Goal: Task Accomplishment & Management: Use online tool/utility

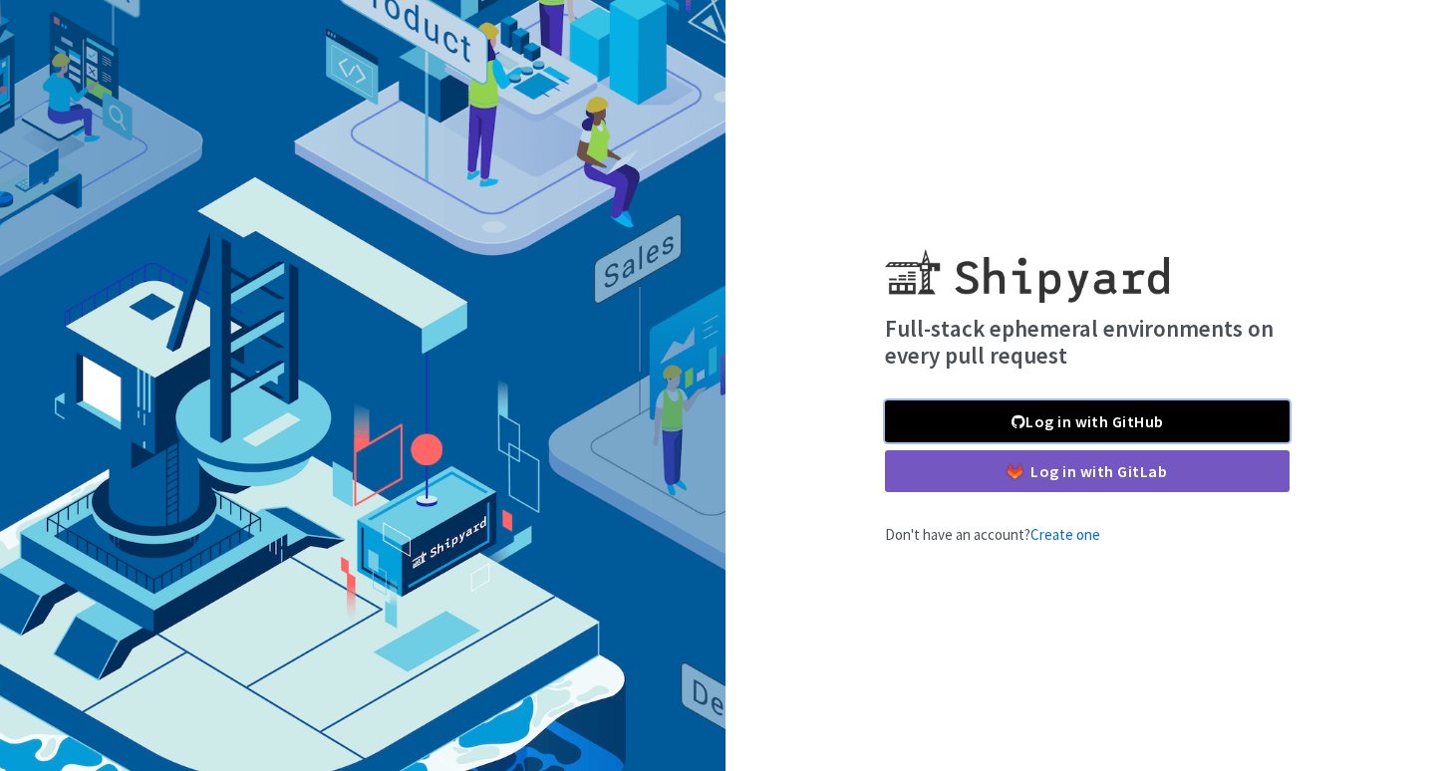
click at [1267, 420] on link "Log in with GitHub" at bounding box center [1087, 422] width 405 height 42
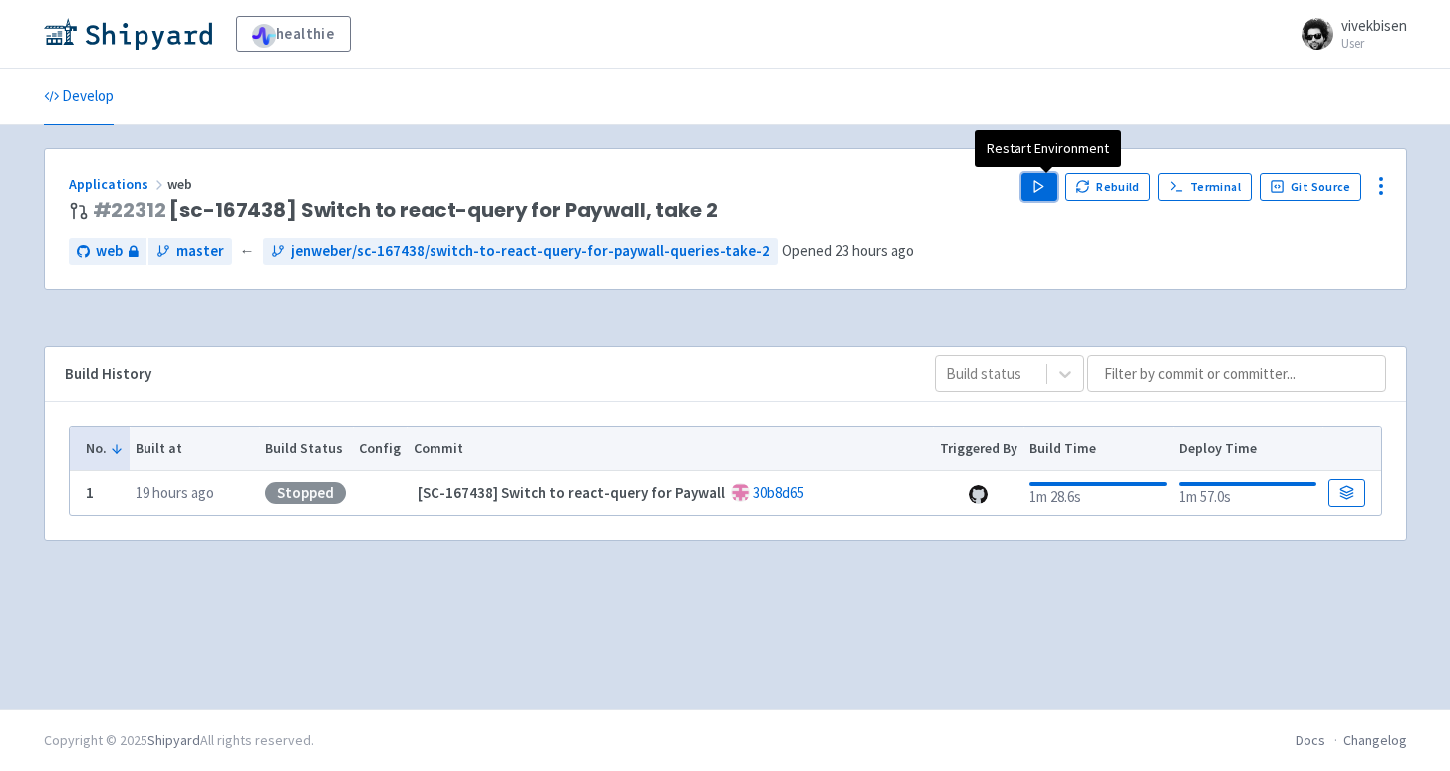
click at [1050, 197] on button "Play" at bounding box center [1039, 187] width 36 height 28
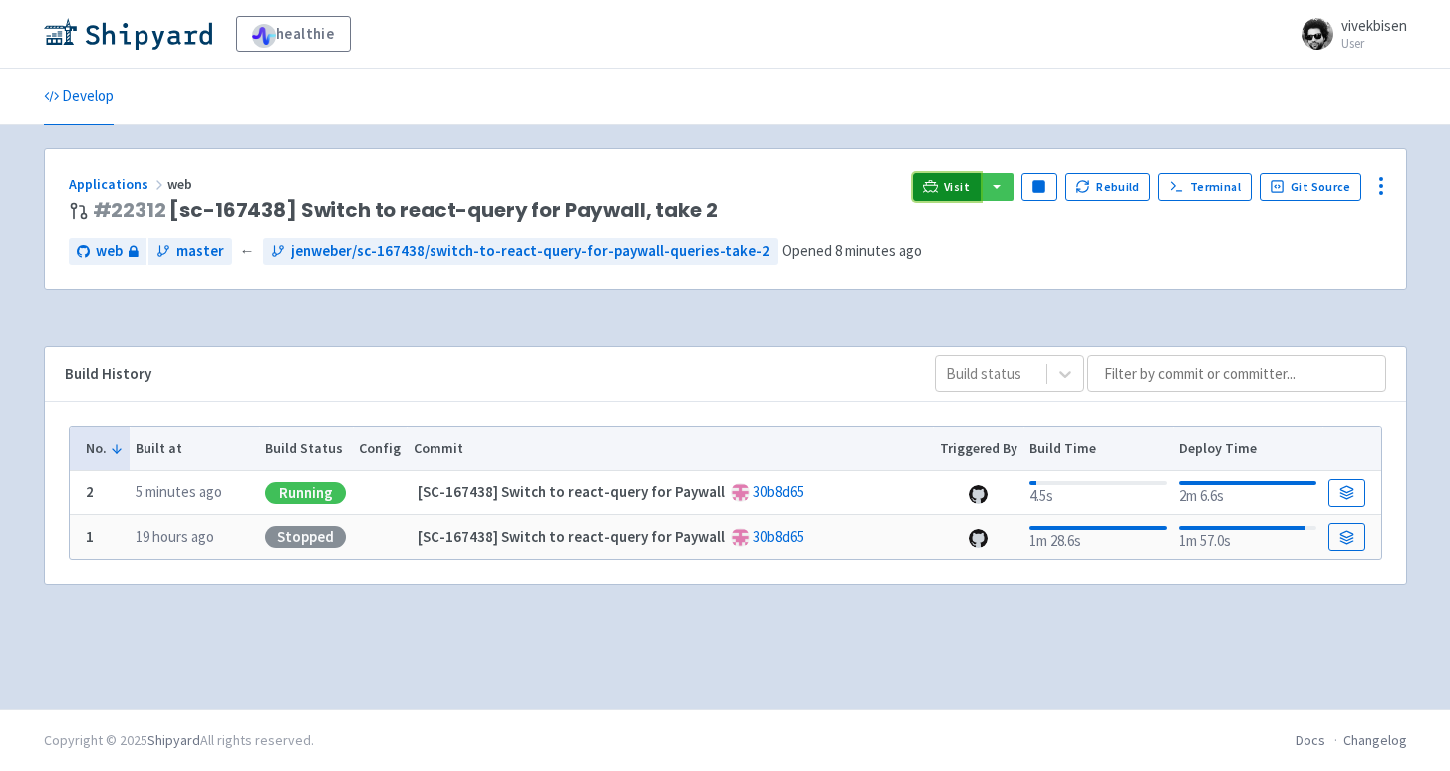
click at [954, 192] on span "Visit" at bounding box center [957, 187] width 26 height 16
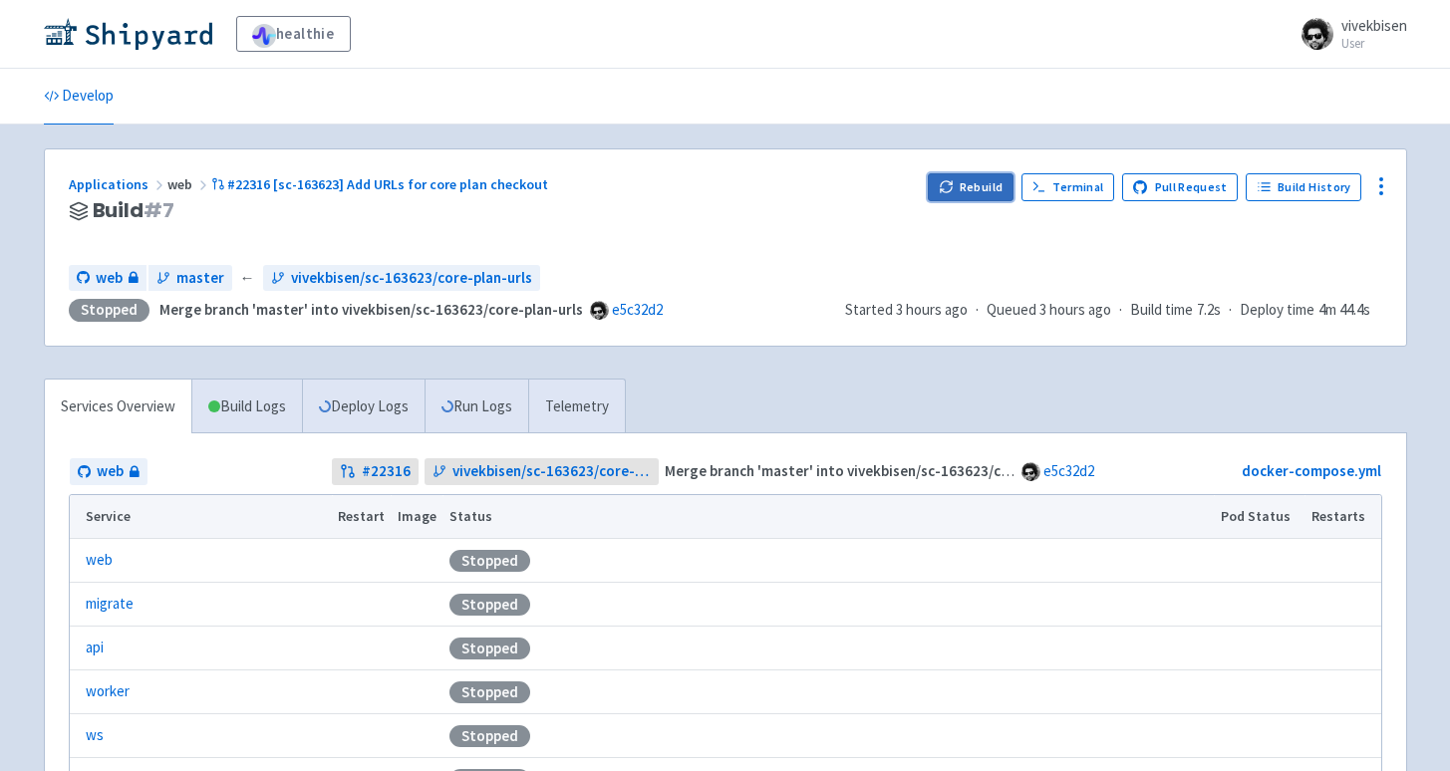
click at [1007, 187] on button "Rebuild" at bounding box center [971, 187] width 86 height 28
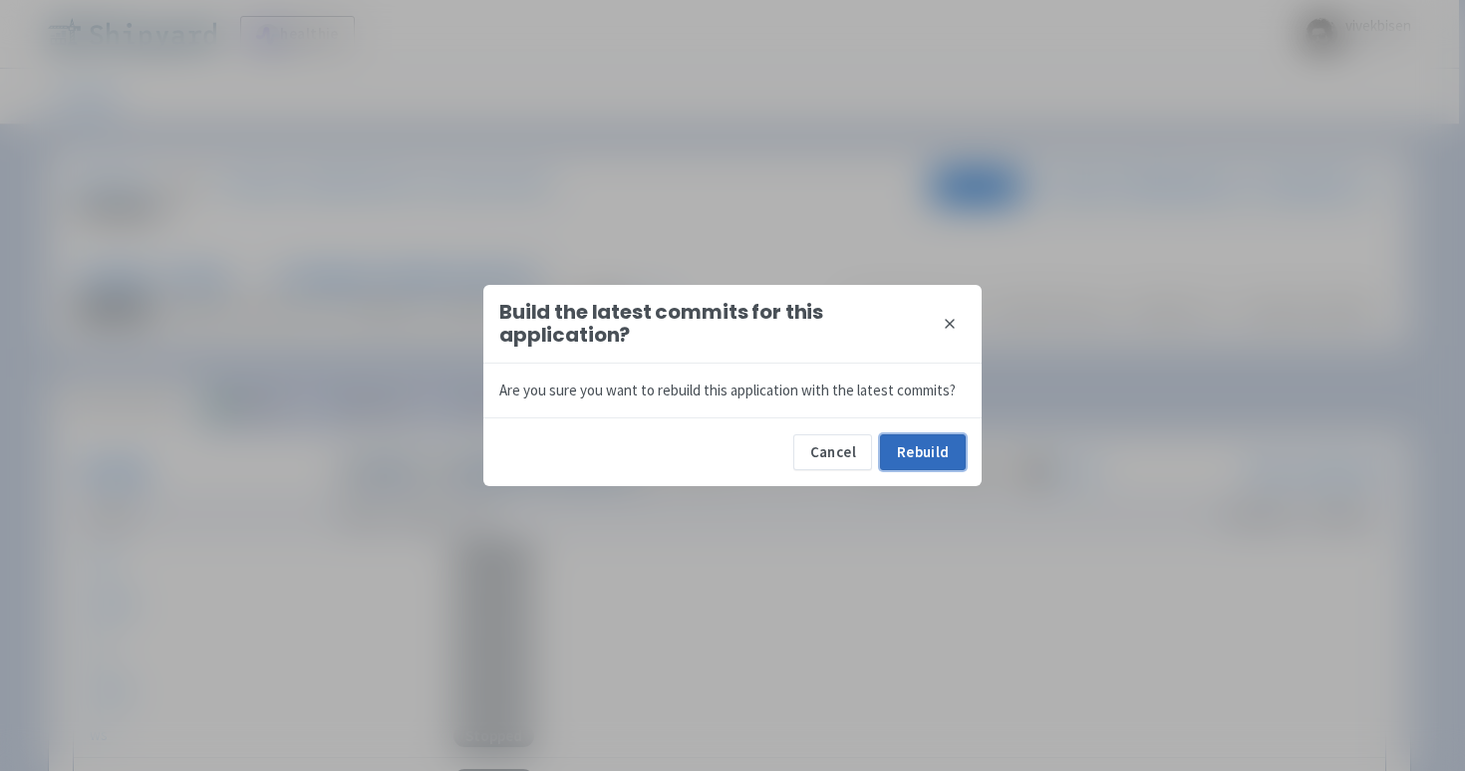
click at [949, 455] on button "Rebuild" at bounding box center [923, 452] width 86 height 36
